Goal: Task Accomplishment & Management: Use online tool/utility

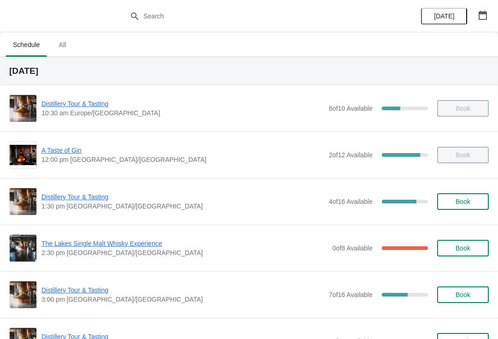
click at [68, 200] on span "Distillery Tour & Tasting" at bounding box center [183, 196] width 283 height 9
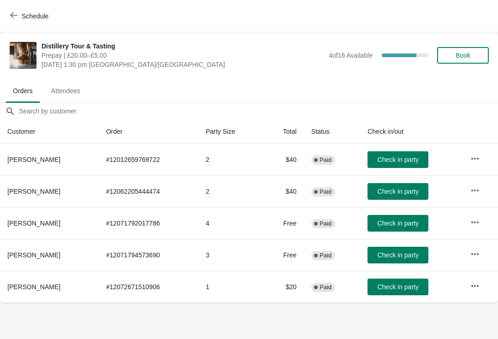
click at [480, 157] on icon "button" at bounding box center [474, 158] width 9 height 9
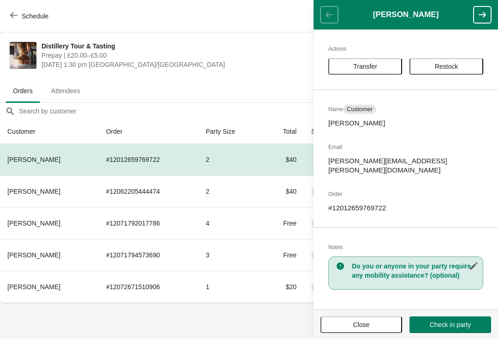
click at [362, 326] on span "Close" at bounding box center [361, 324] width 17 height 7
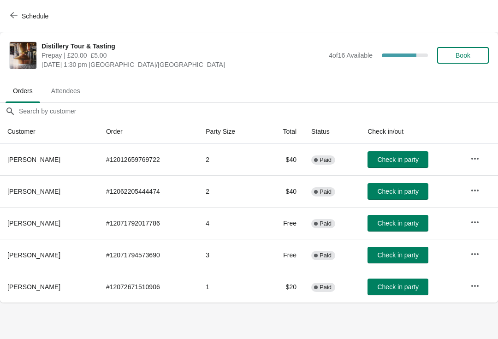
click at [392, 196] on button "Check in party" at bounding box center [398, 191] width 61 height 17
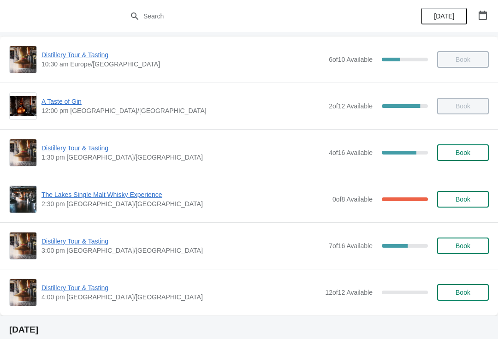
scroll to position [48, 0]
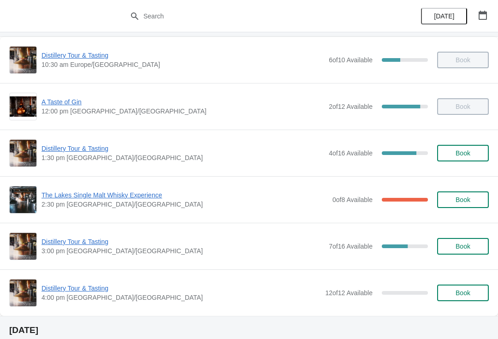
click at [91, 152] on span "Distillery Tour & Tasting" at bounding box center [183, 148] width 283 height 9
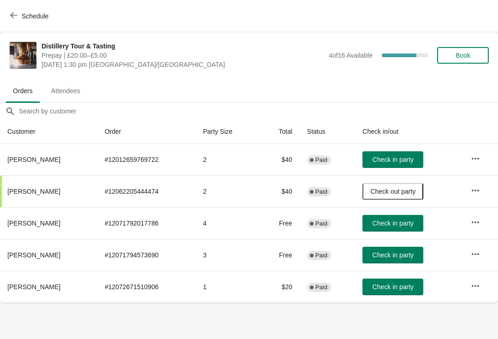
click at [403, 225] on span "Check in party" at bounding box center [393, 223] width 41 height 7
click at [411, 257] on span "Check in party" at bounding box center [393, 254] width 41 height 7
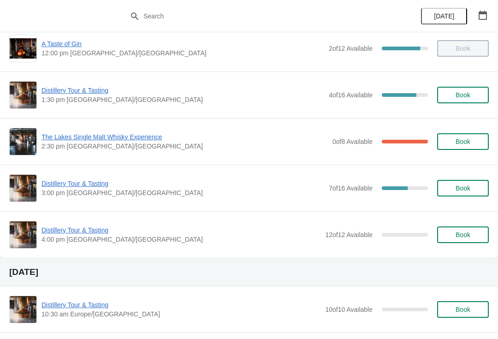
scroll to position [105, 0]
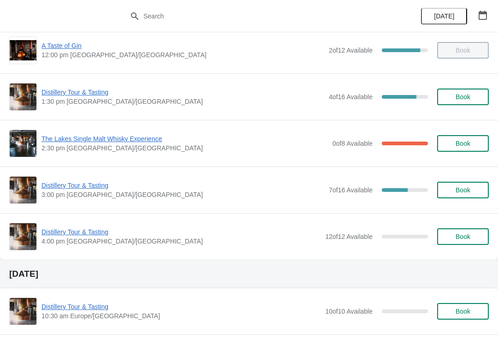
click at [105, 142] on span "The Lakes Single Malt Whisky Experience" at bounding box center [185, 138] width 286 height 9
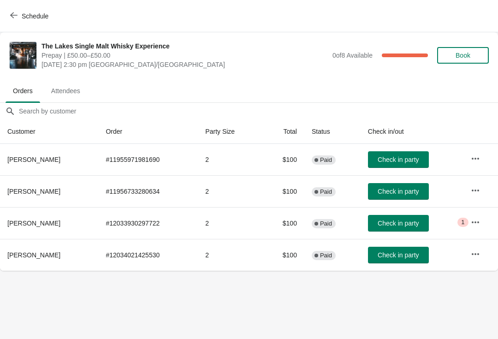
click at [394, 221] on span "Check in party" at bounding box center [398, 223] width 41 height 7
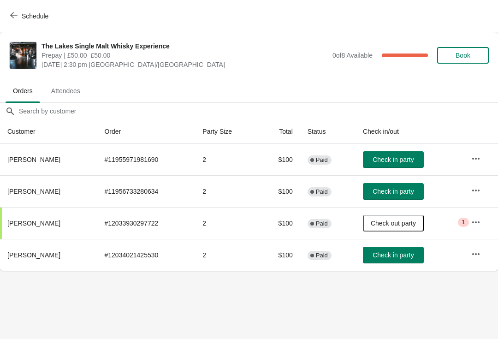
click at [464, 223] on span "1" at bounding box center [463, 222] width 3 height 7
click at [476, 222] on icon "button" at bounding box center [475, 222] width 7 height 2
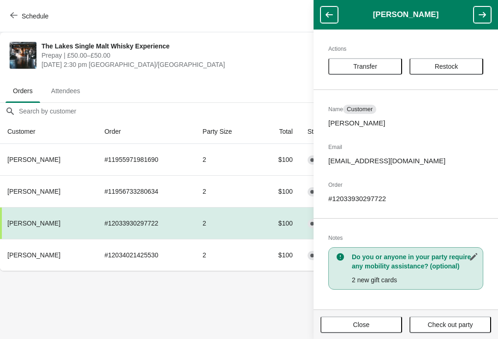
click at [384, 314] on footer "Close Check out party" at bounding box center [406, 324] width 184 height 30
click at [357, 332] on button "Close" at bounding box center [362, 324] width 82 height 17
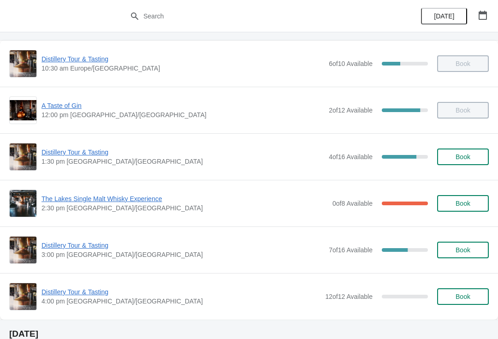
scroll to position [50, 0]
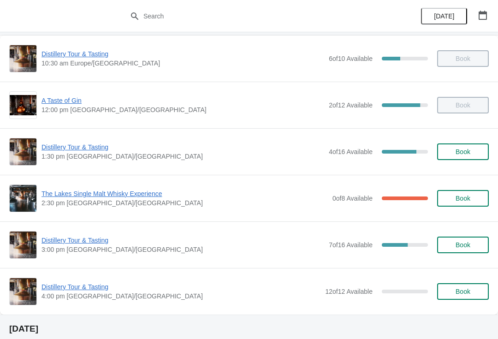
click at [69, 151] on span "Distillery Tour & Tasting" at bounding box center [183, 147] width 283 height 9
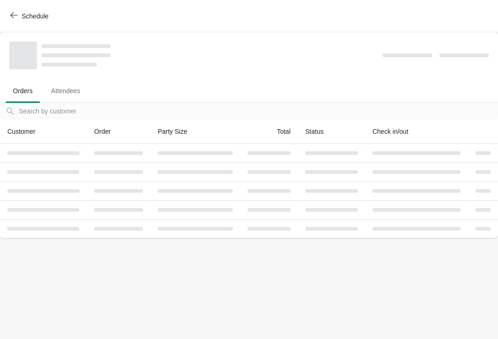
scroll to position [0, 0]
